Goal: Navigation & Orientation: Find specific page/section

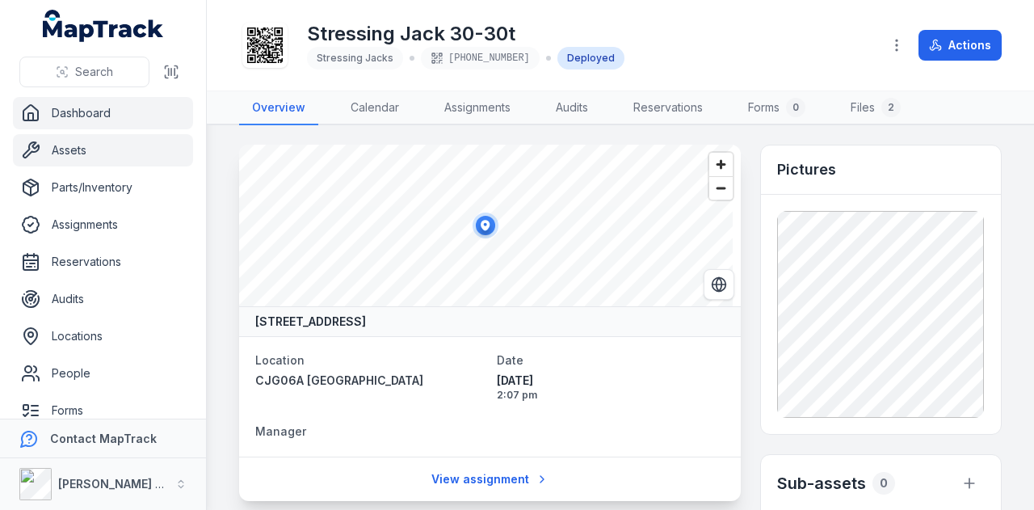
click at [90, 116] on link "Dashboard" at bounding box center [103, 113] width 180 height 32
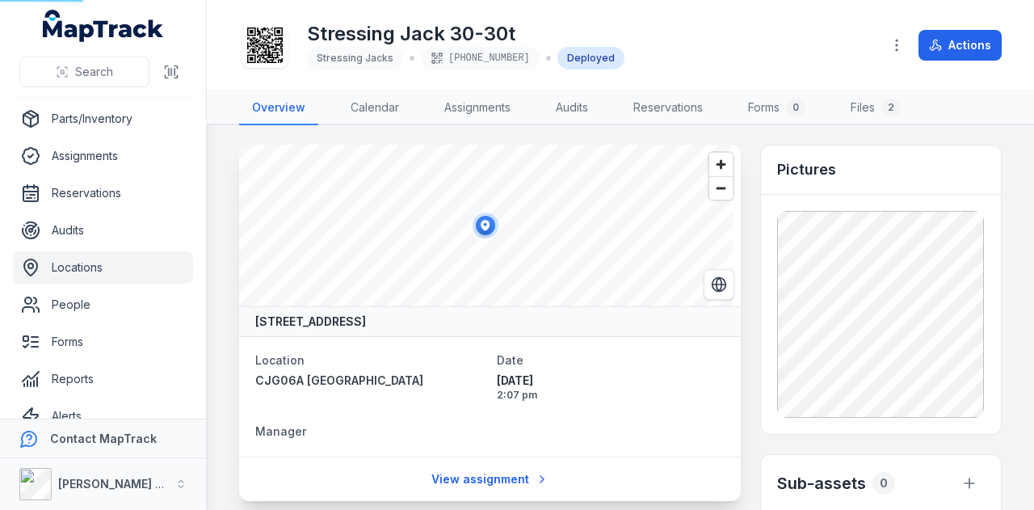
scroll to position [128, 0]
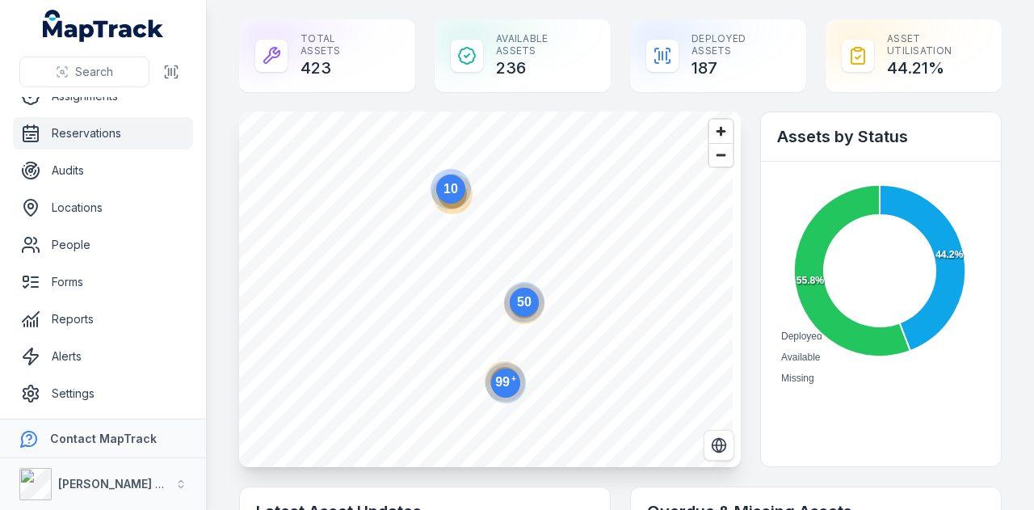
click at [134, 137] on link "Reservations" at bounding box center [103, 133] width 180 height 32
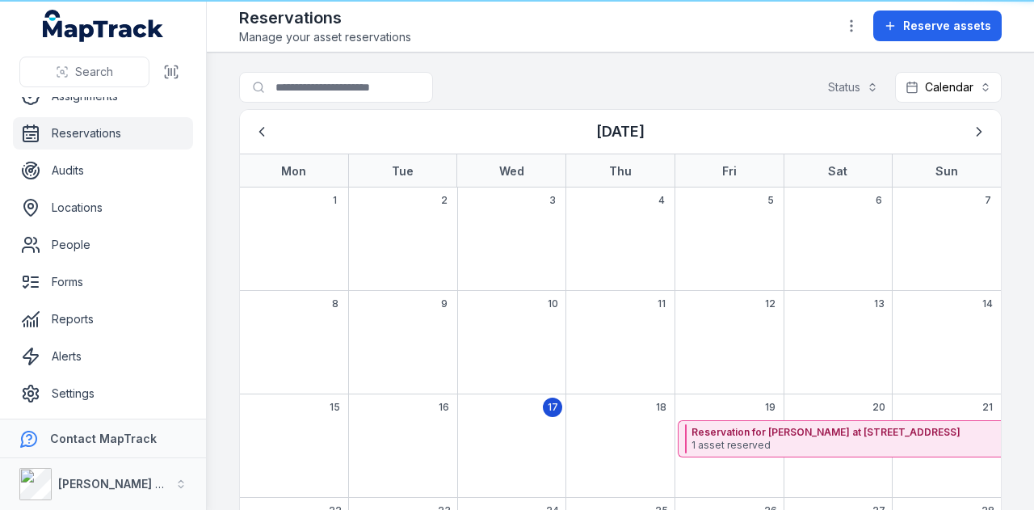
scroll to position [342, 0]
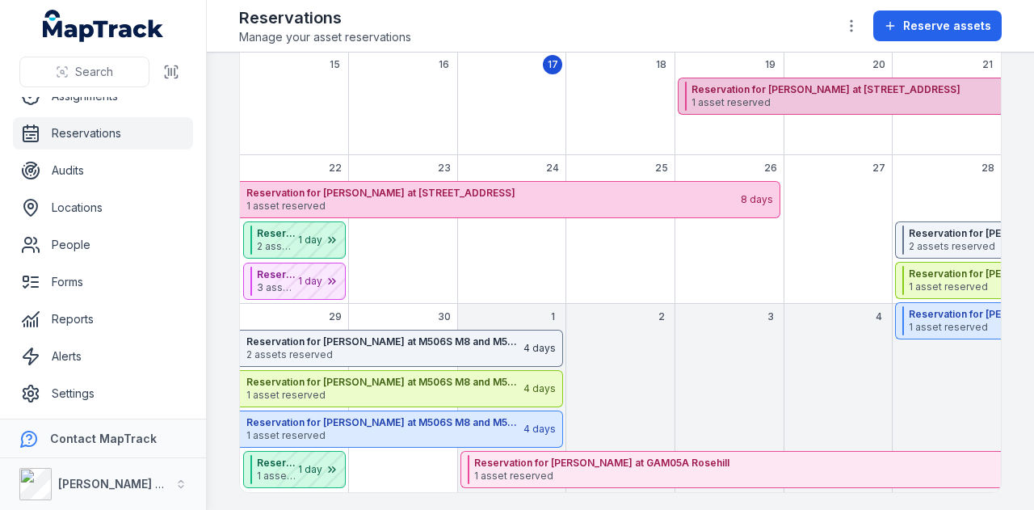
click at [836, 96] on span "1 asset reserved" at bounding box center [1043, 102] width 704 height 13
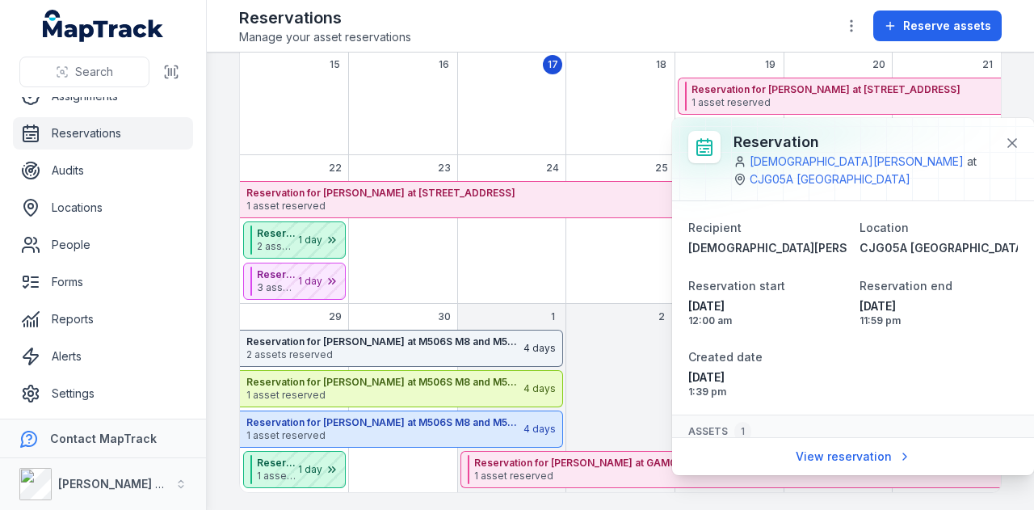
scroll to position [70, 0]
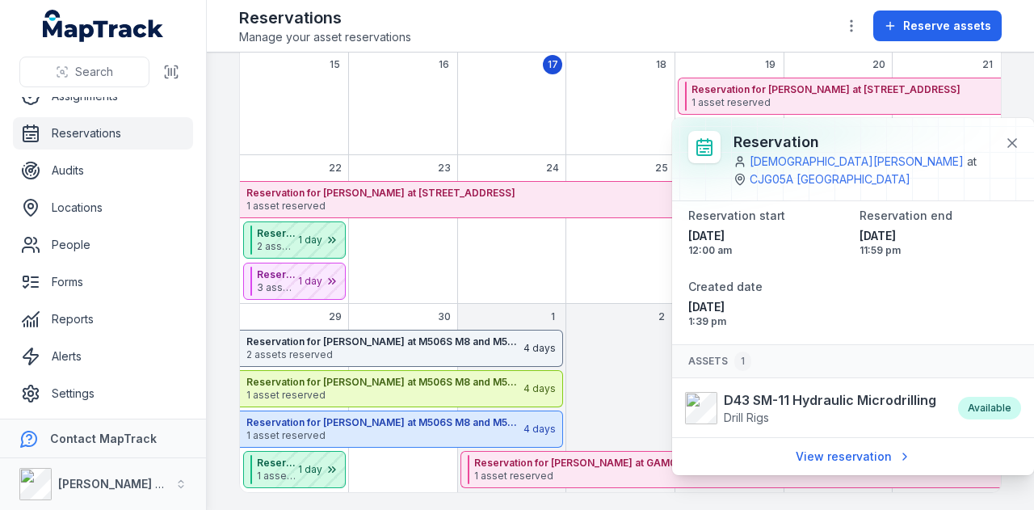
click at [629, 242] on div "September 2025" at bounding box center [620, 242] width 109 height 123
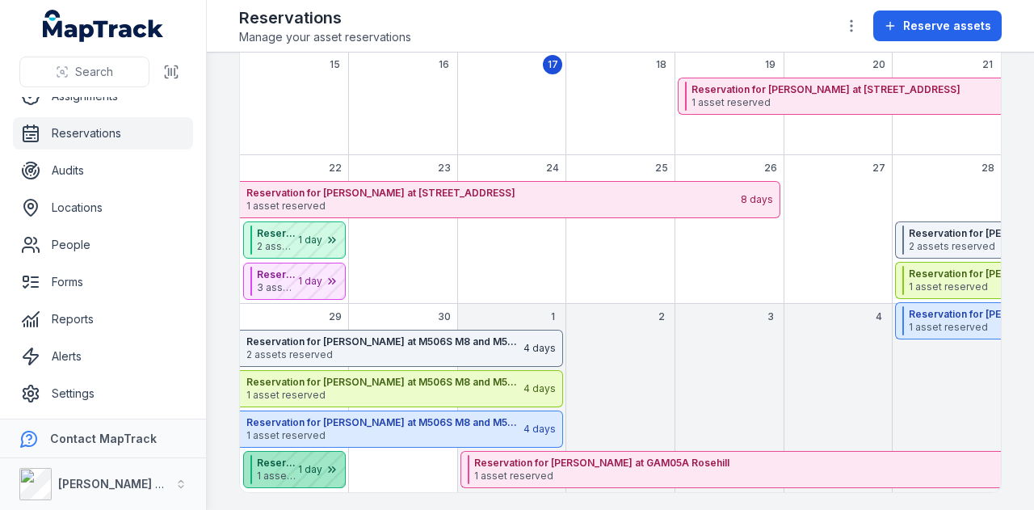
click at [275, 464] on div "September 2025" at bounding box center [304, 470] width 81 height 36
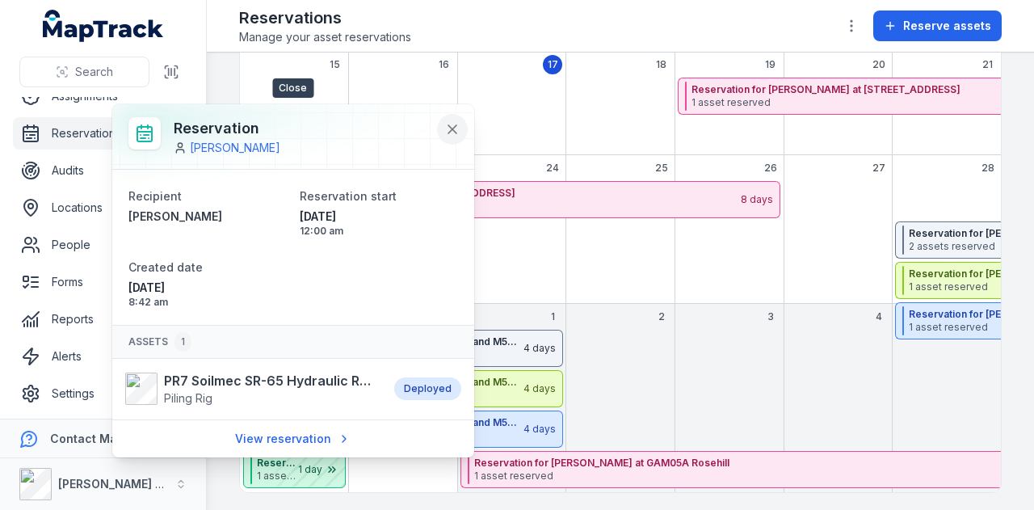
click at [448, 125] on icon at bounding box center [452, 129] width 8 height 8
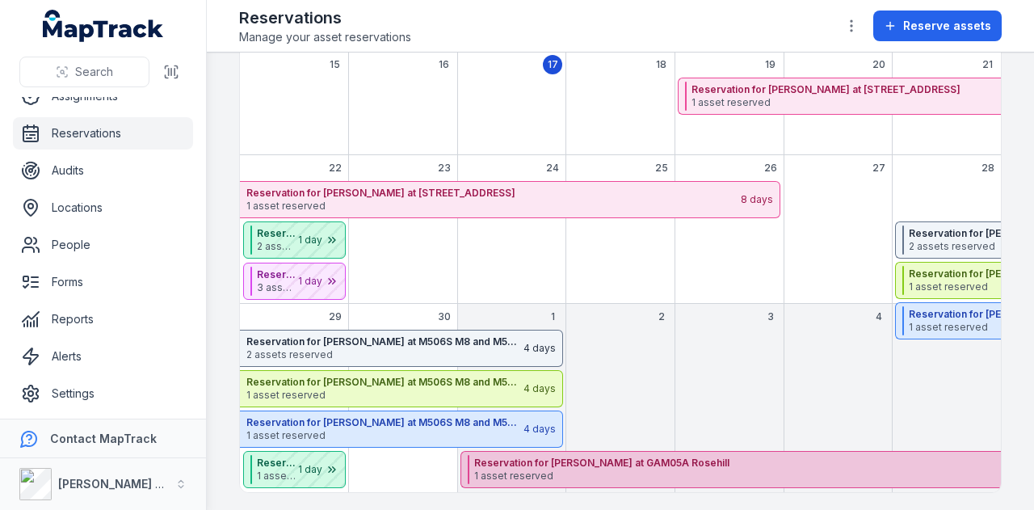
click at [620, 469] on span "1 asset reserved" at bounding box center [826, 475] width 704 height 13
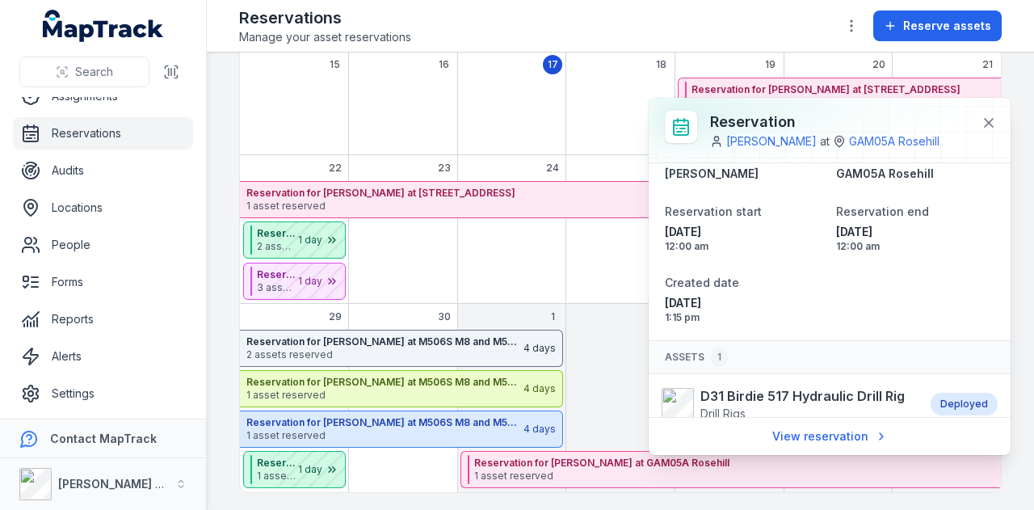
scroll to position [53, 0]
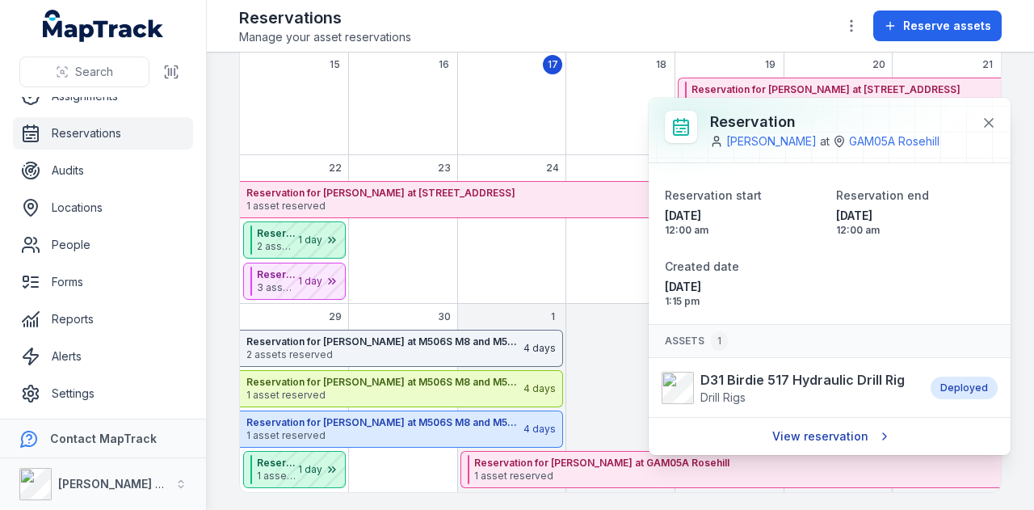
click at [814, 452] on link "View reservation" at bounding box center [830, 436] width 137 height 31
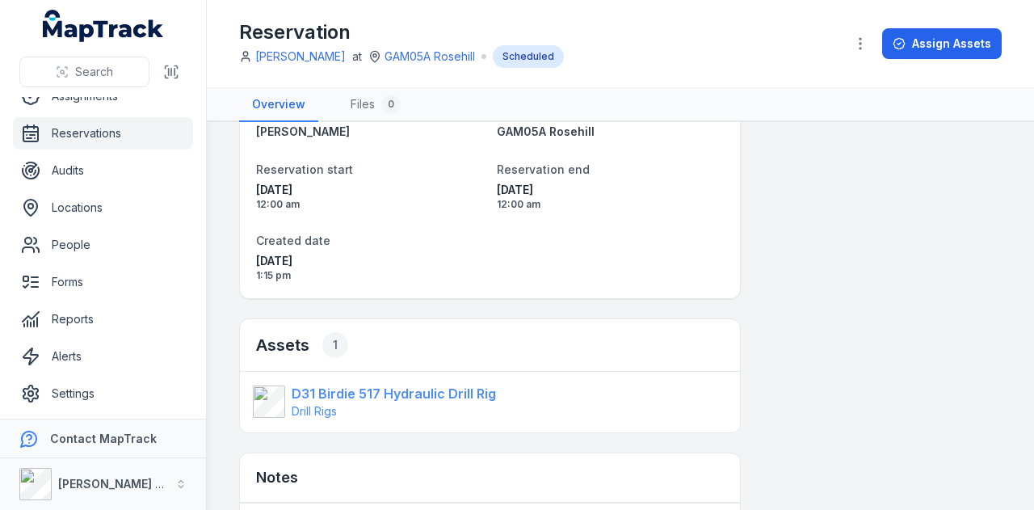
scroll to position [162, 0]
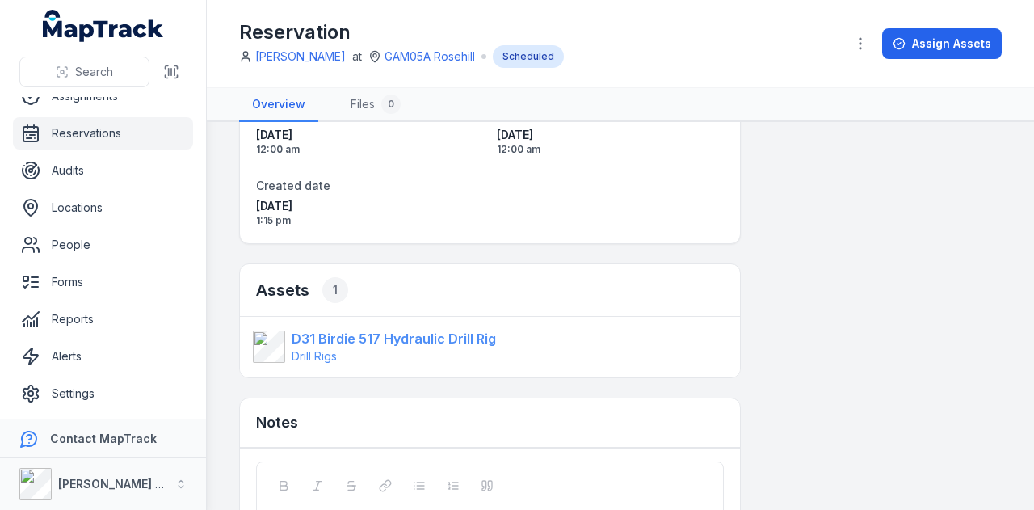
click at [414, 337] on strong "D31 Birdie 517 Hydraulic Drill Rig" at bounding box center [394, 338] width 204 height 19
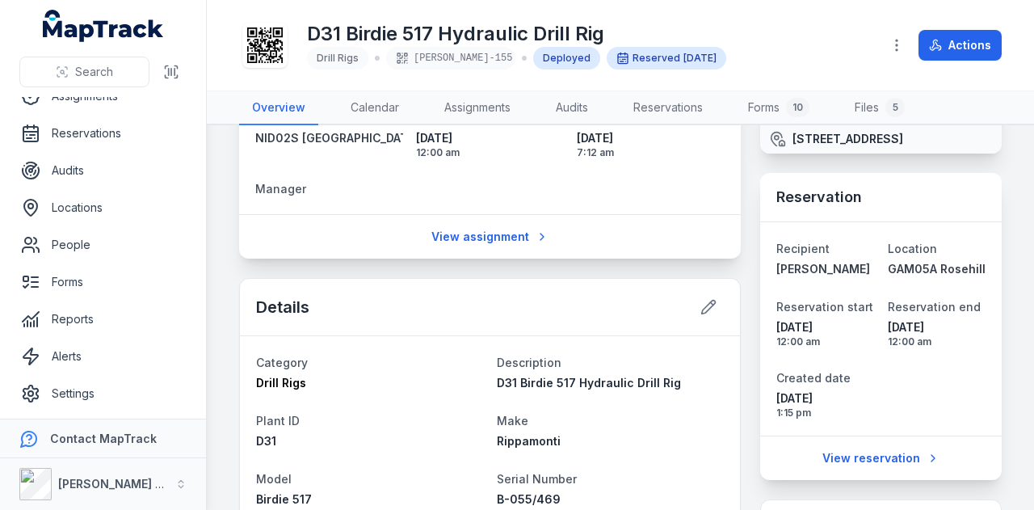
scroll to position [81, 0]
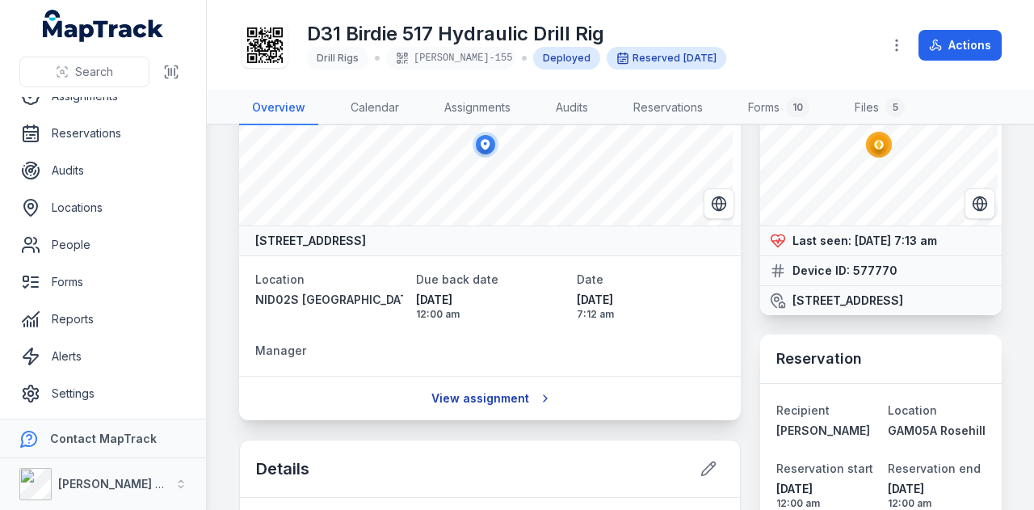
click at [470, 394] on link "View assignment" at bounding box center [490, 398] width 138 height 31
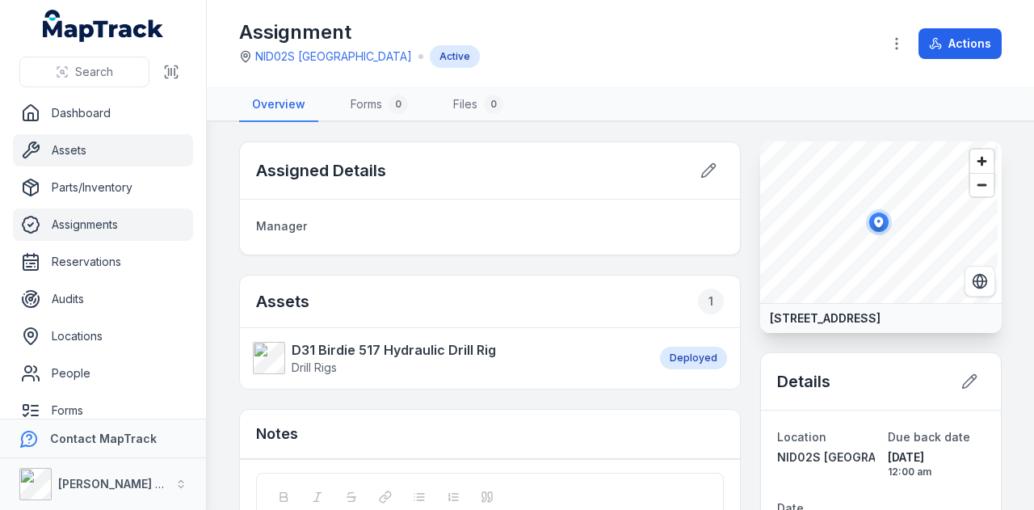
click at [104, 147] on link "Assets" at bounding box center [103, 150] width 180 height 32
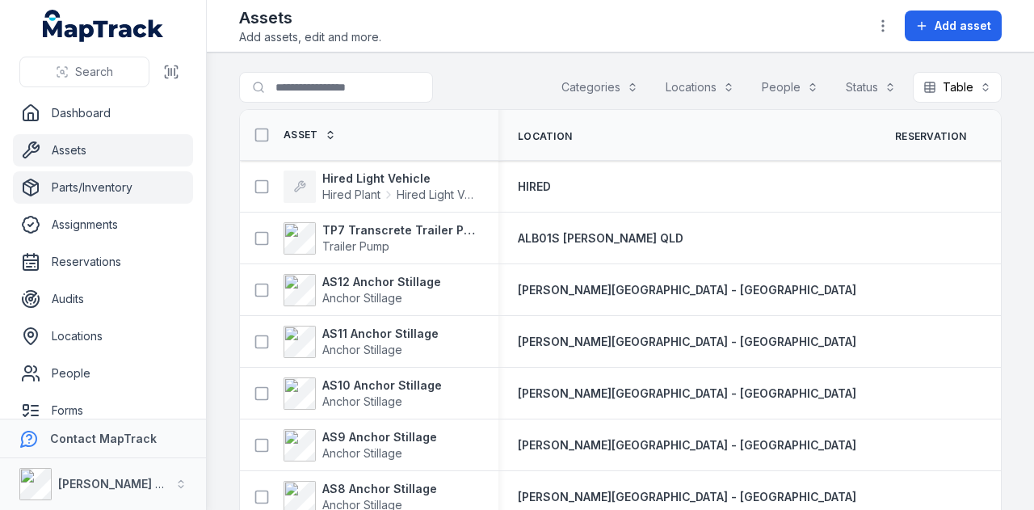
click at [108, 193] on link "Parts/Inventory" at bounding box center [103, 187] width 180 height 32
